Goal: Information Seeking & Learning: Check status

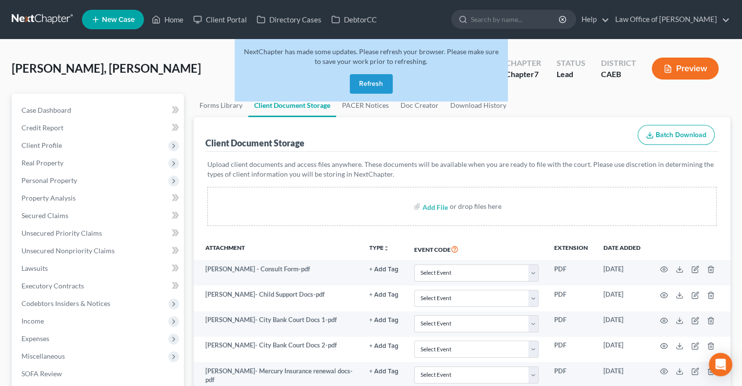
click at [375, 80] on button "Refresh" at bounding box center [371, 84] width 43 height 20
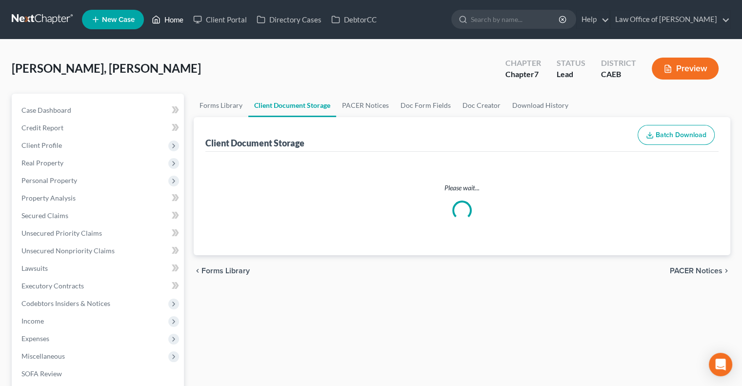
click at [182, 15] on link "Home" at bounding box center [167, 20] width 41 height 18
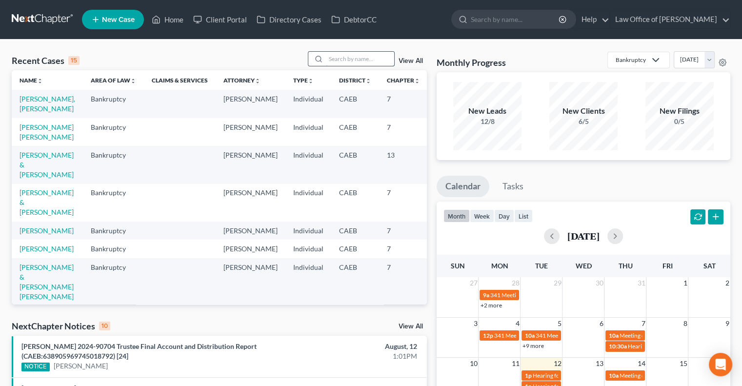
click at [339, 60] on input "search" at bounding box center [360, 59] width 68 height 14
type input "snyder"
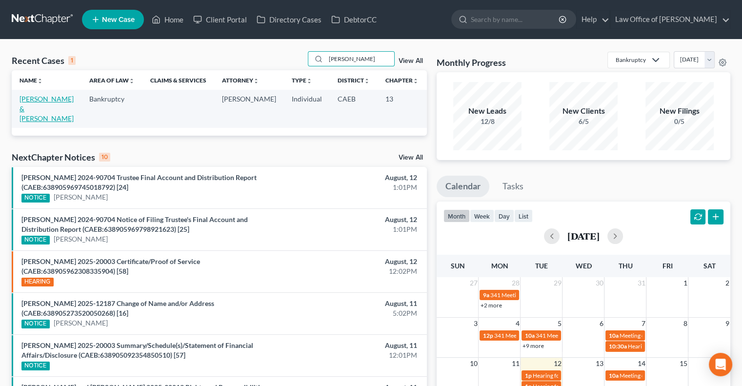
click at [33, 117] on link "Snyder, Karl & Tonia" at bounding box center [47, 109] width 54 height 28
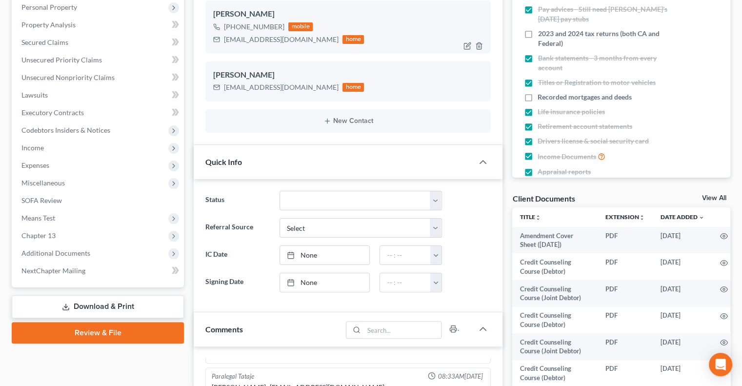
scroll to position [236, 0]
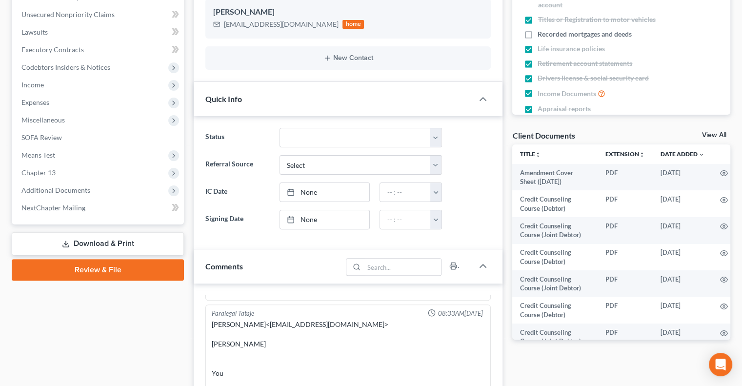
click at [709, 132] on link "View All" at bounding box center [714, 135] width 24 height 7
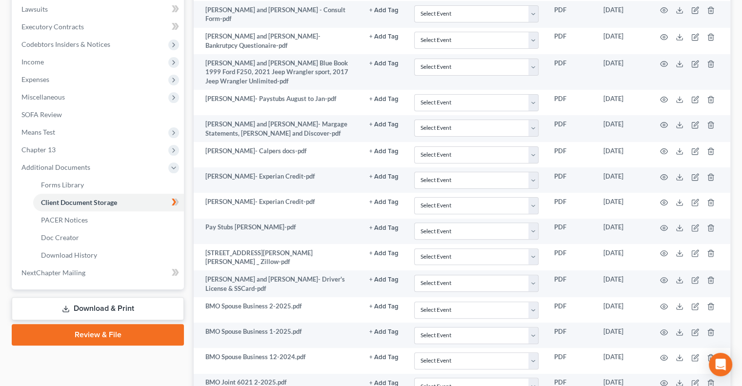
scroll to position [271, 0]
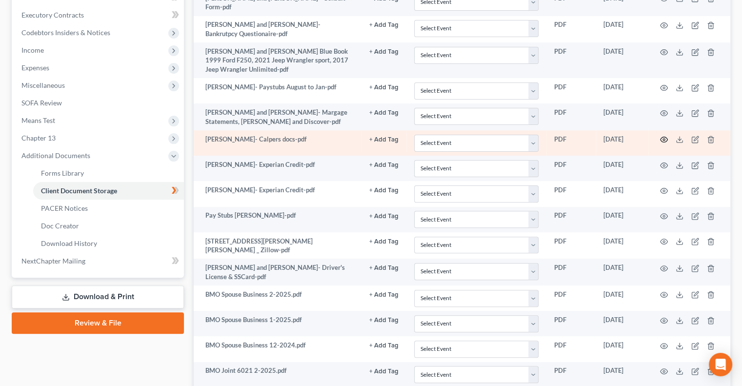
click at [662, 140] on icon "button" at bounding box center [664, 140] width 8 height 8
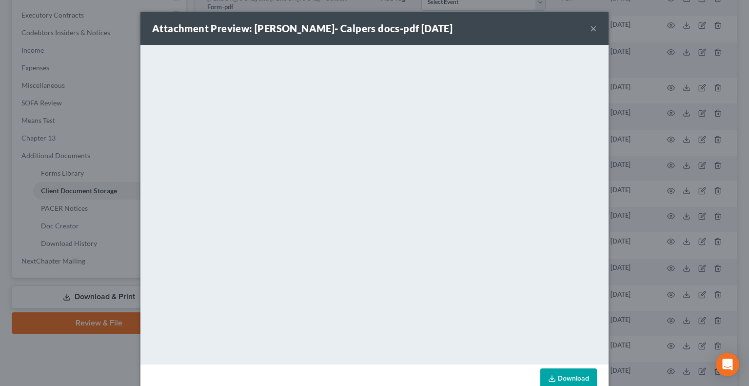
click at [590, 27] on button "×" at bounding box center [593, 28] width 7 height 12
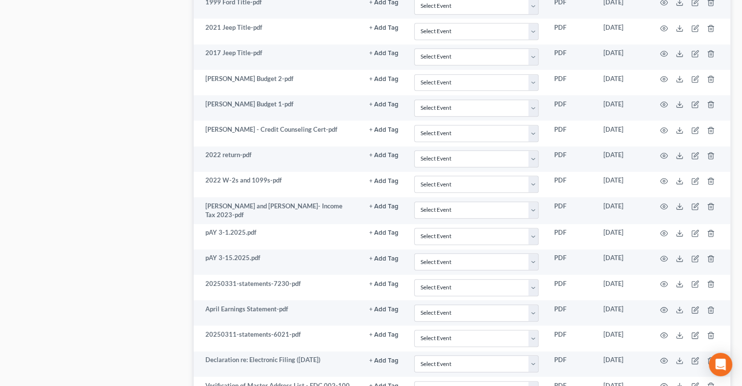
scroll to position [795, 0]
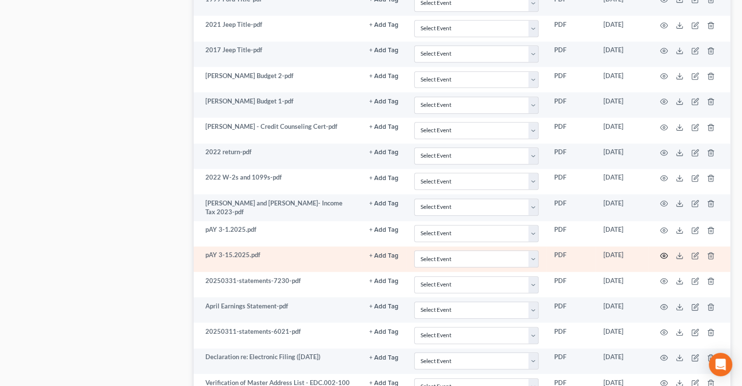
click at [663, 252] on icon "button" at bounding box center [664, 256] width 8 height 8
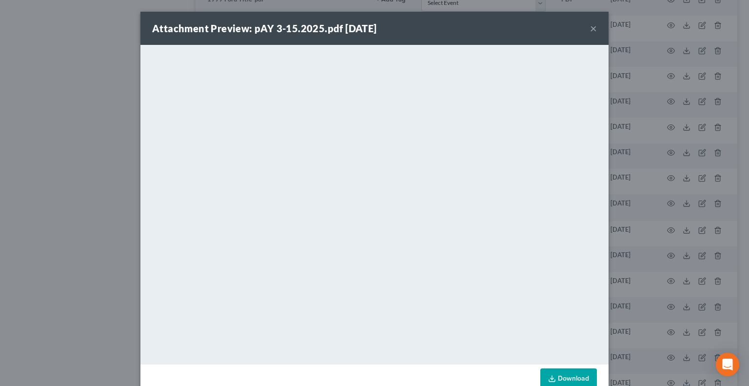
click at [590, 27] on button "×" at bounding box center [593, 28] width 7 height 12
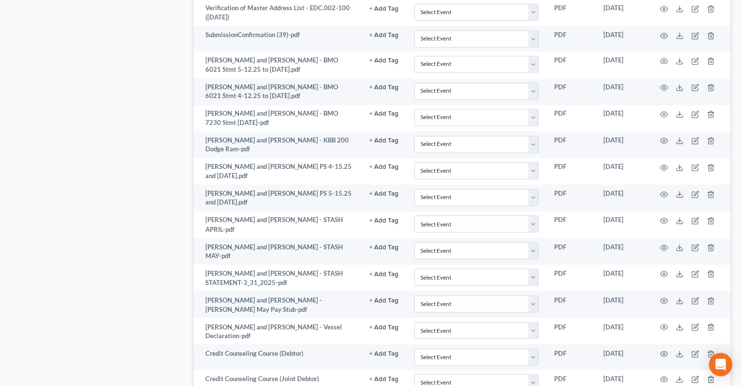
scroll to position [1634, 0]
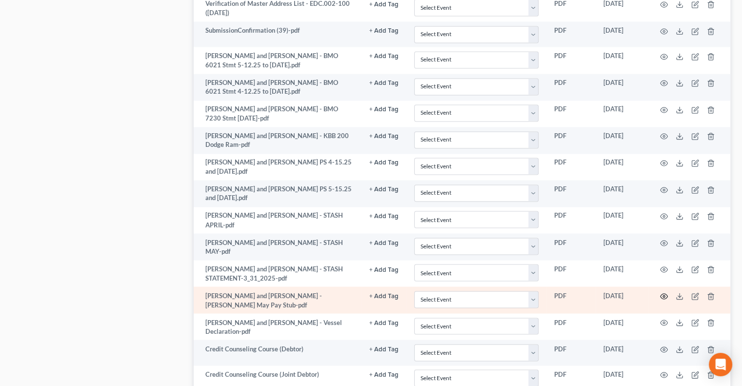
click at [662, 292] on icon "button" at bounding box center [664, 296] width 8 height 8
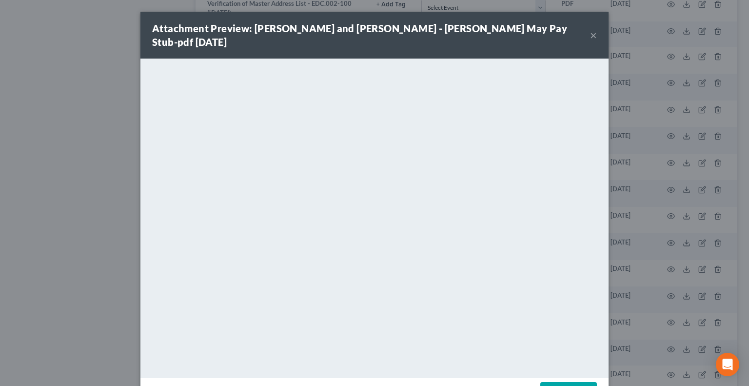
click at [591, 29] on button "×" at bounding box center [593, 35] width 7 height 12
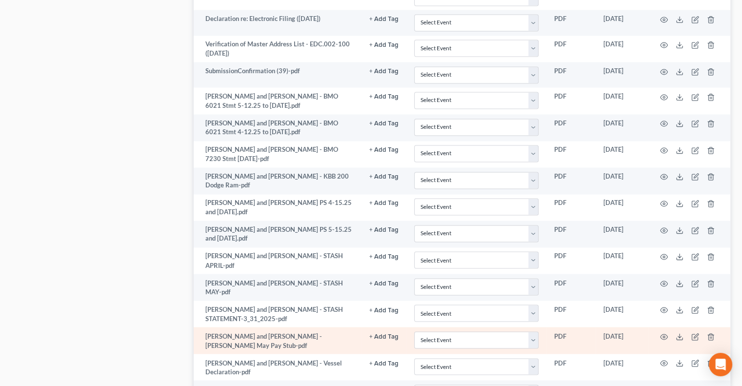
scroll to position [1593, 0]
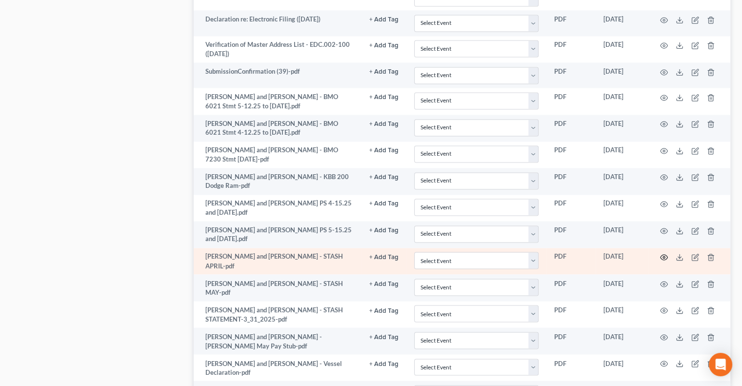
click at [661, 255] on icon "button" at bounding box center [663, 257] width 7 height 5
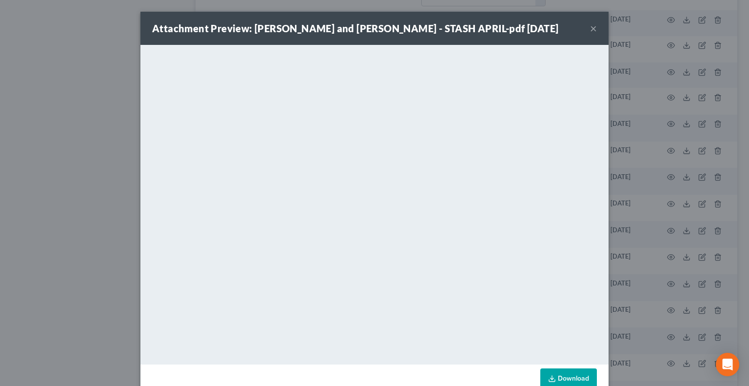
click at [590, 26] on button "×" at bounding box center [593, 28] width 7 height 12
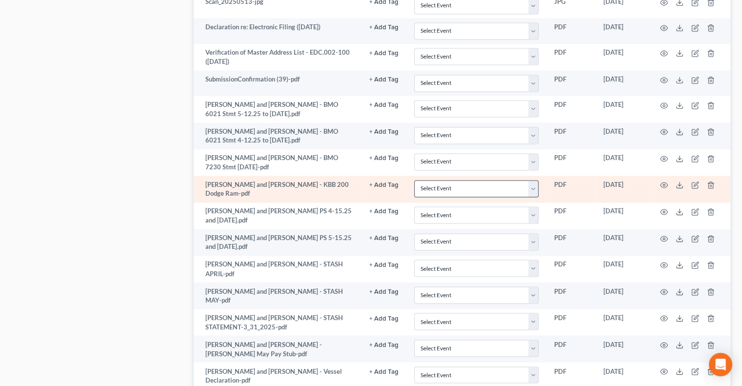
scroll to position [1585, 0]
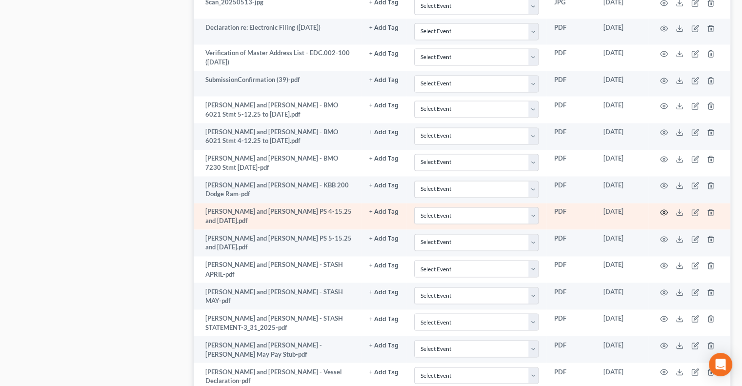
click at [663, 211] on circle "button" at bounding box center [664, 212] width 2 height 2
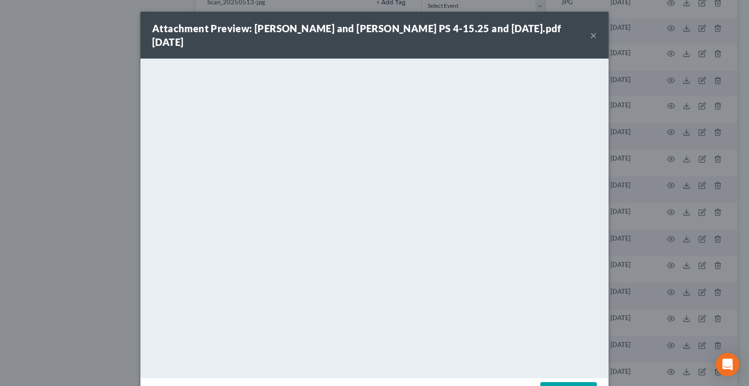
click at [590, 31] on button "×" at bounding box center [593, 35] width 7 height 12
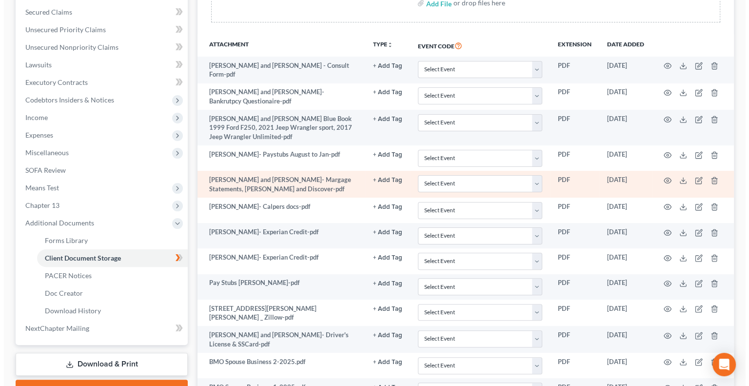
scroll to position [178, 0]
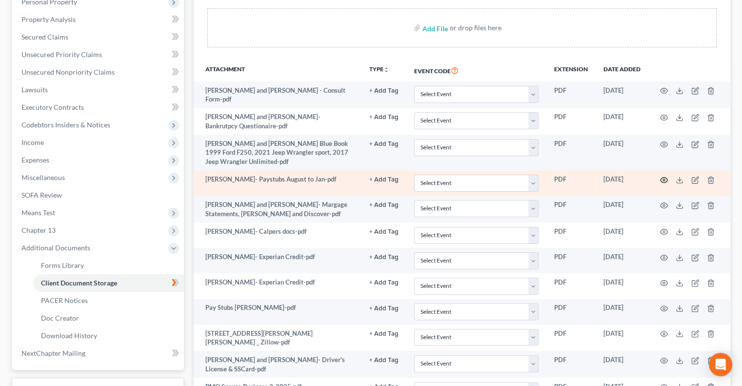
click at [663, 179] on circle "button" at bounding box center [664, 180] width 2 height 2
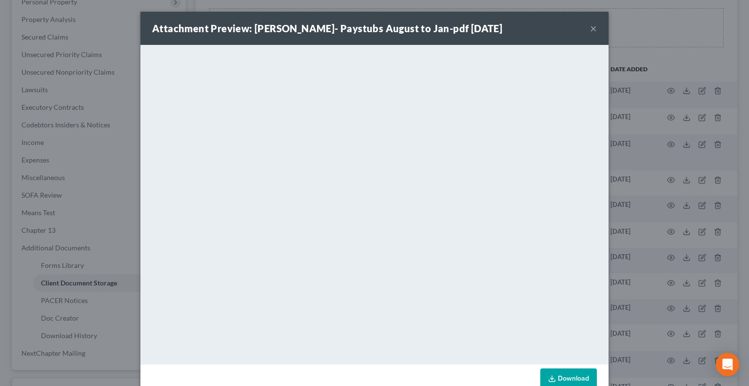
scroll to position [22, 0]
